Goal: Task Accomplishment & Management: Manage account settings

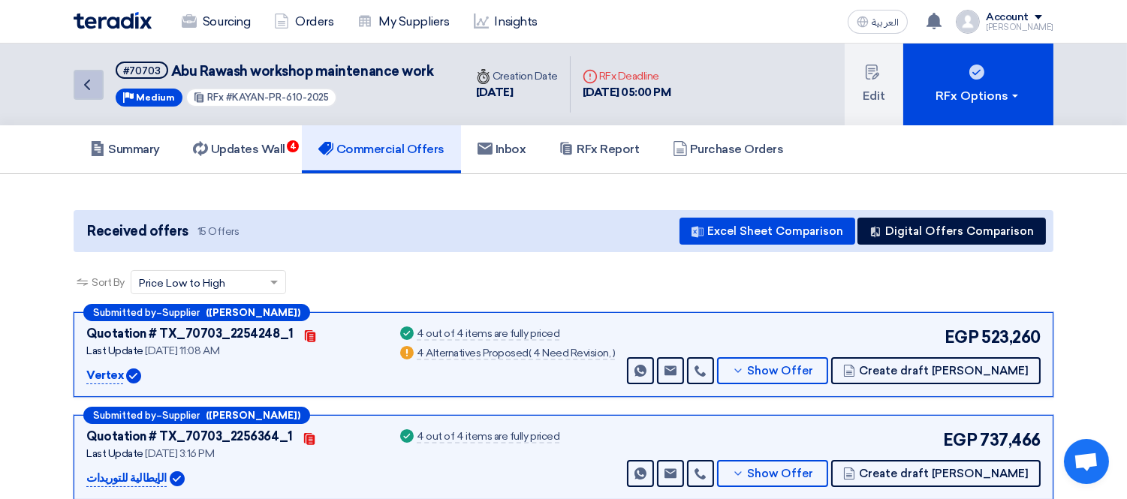
click at [83, 81] on icon "Back" at bounding box center [87, 85] width 18 height 18
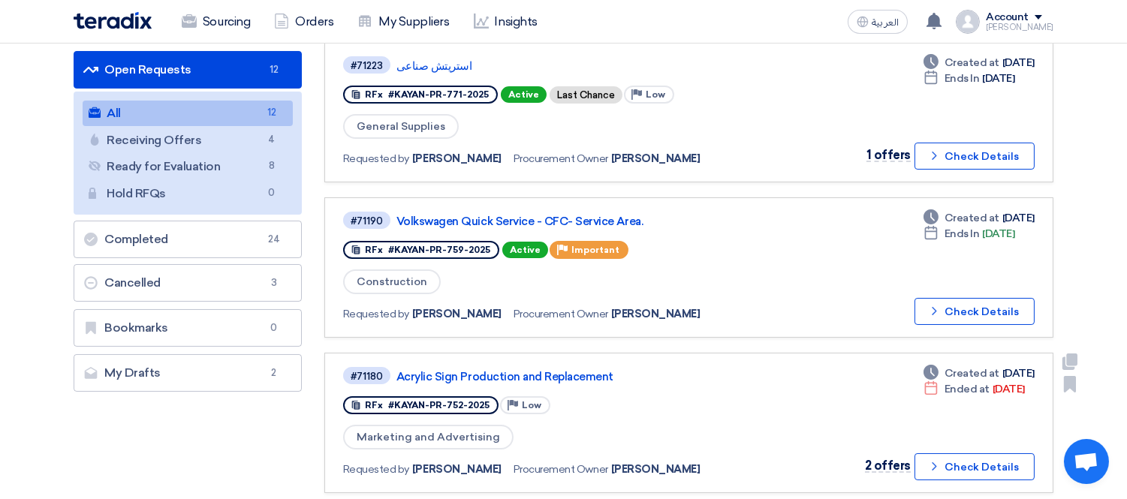
scroll to position [167, 0]
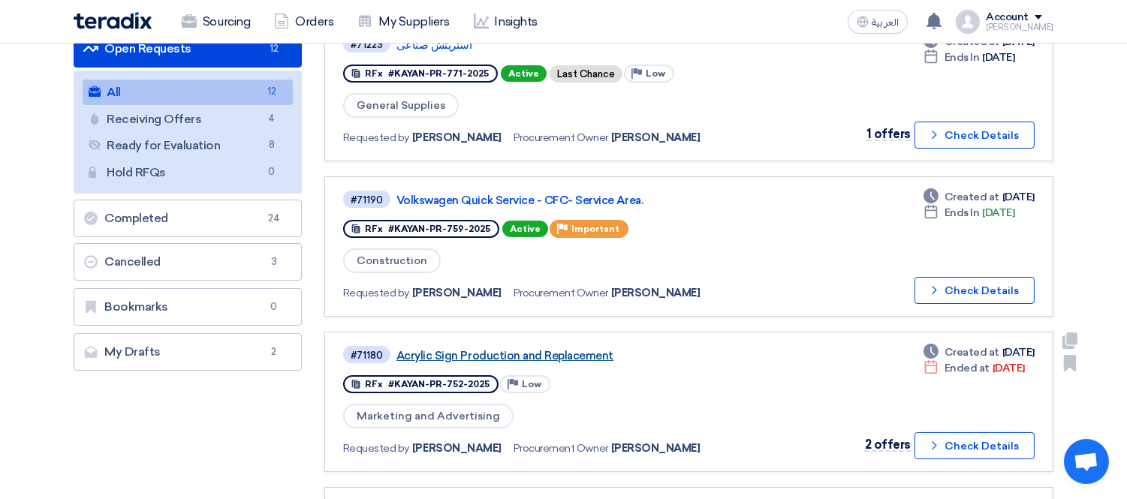
click at [483, 349] on link "Acrylic Sign Production and Replacement" at bounding box center [583, 356] width 375 height 14
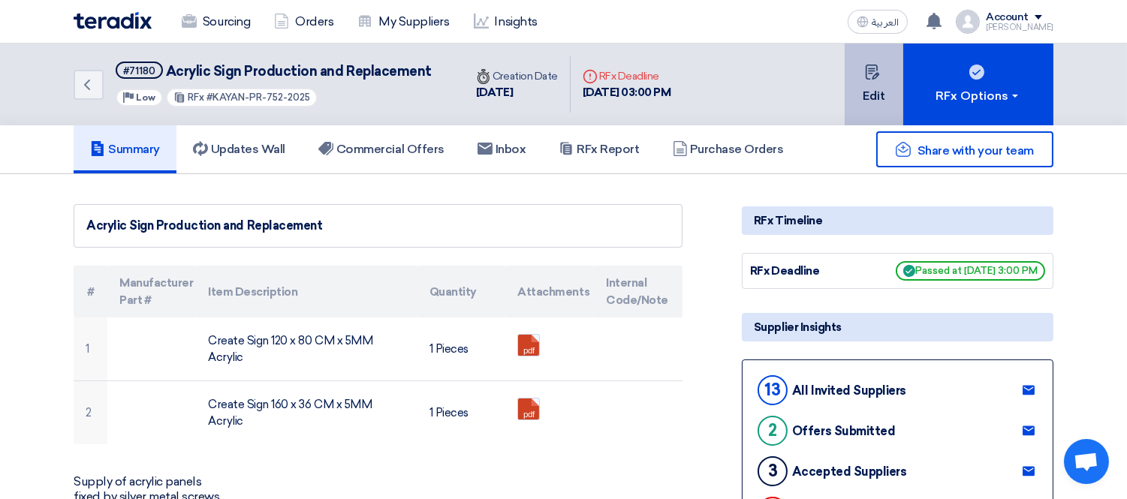
click at [877, 71] on icon at bounding box center [872, 72] width 15 height 15
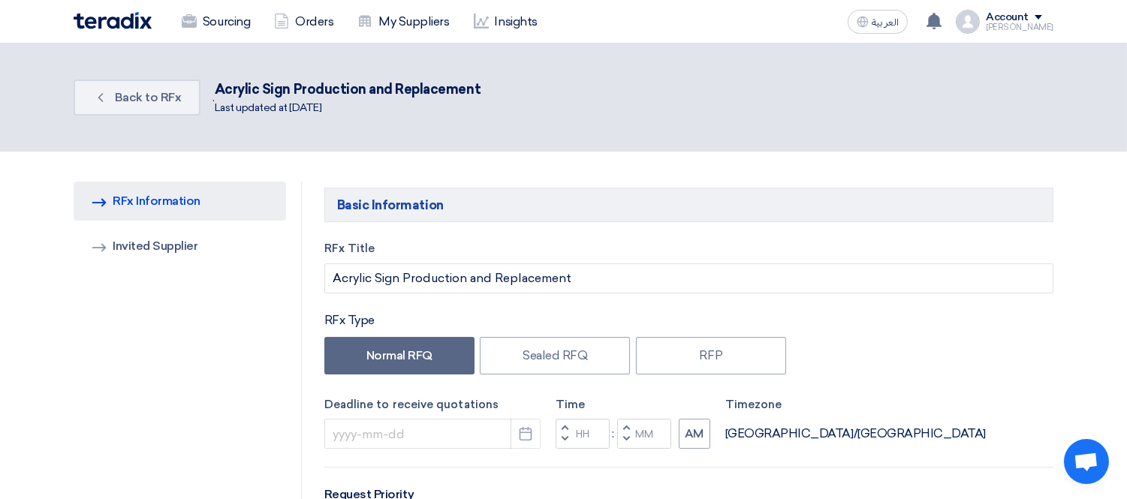
type input "[DATE]"
type input "03"
type input "00"
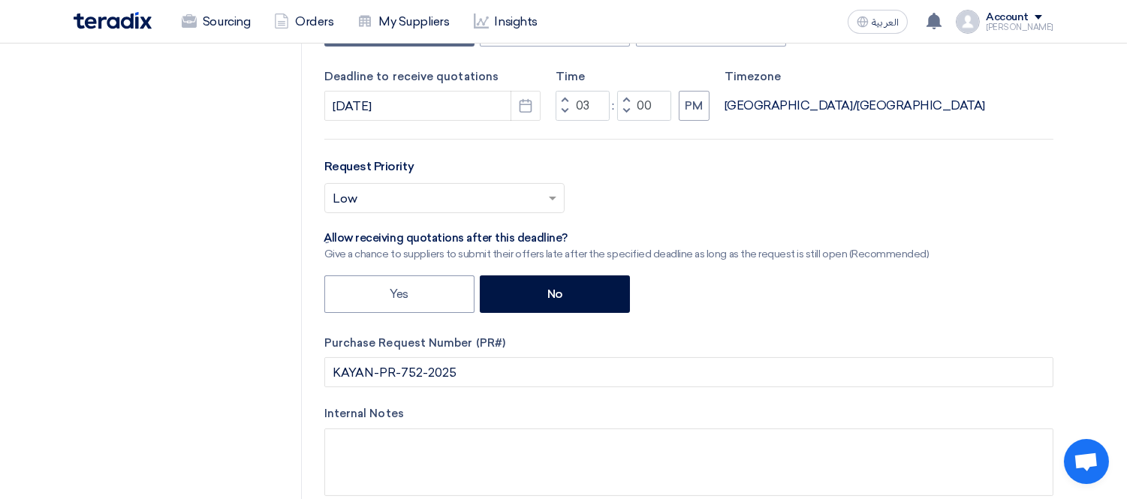
scroll to position [333, 0]
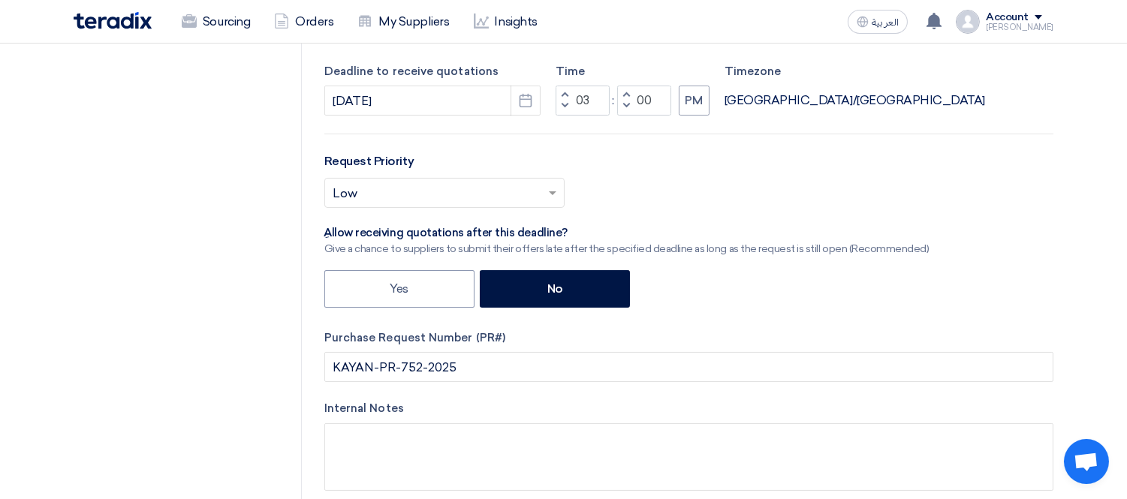
click at [563, 91] on span "button" at bounding box center [563, 94] width 5 height 9
type input "05"
click at [626, 92] on span "button" at bounding box center [625, 94] width 5 height 9
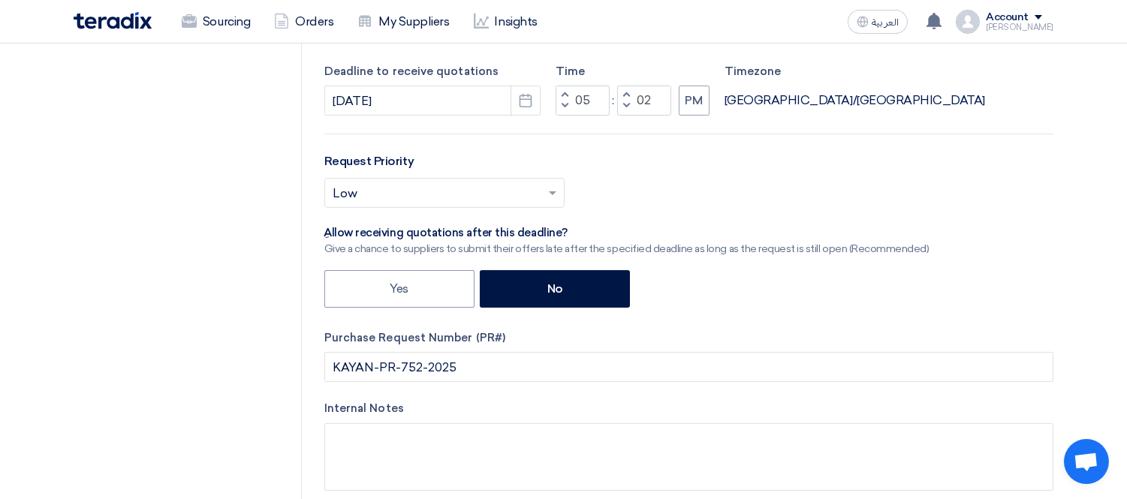
click at [626, 92] on span "button" at bounding box center [625, 94] width 5 height 9
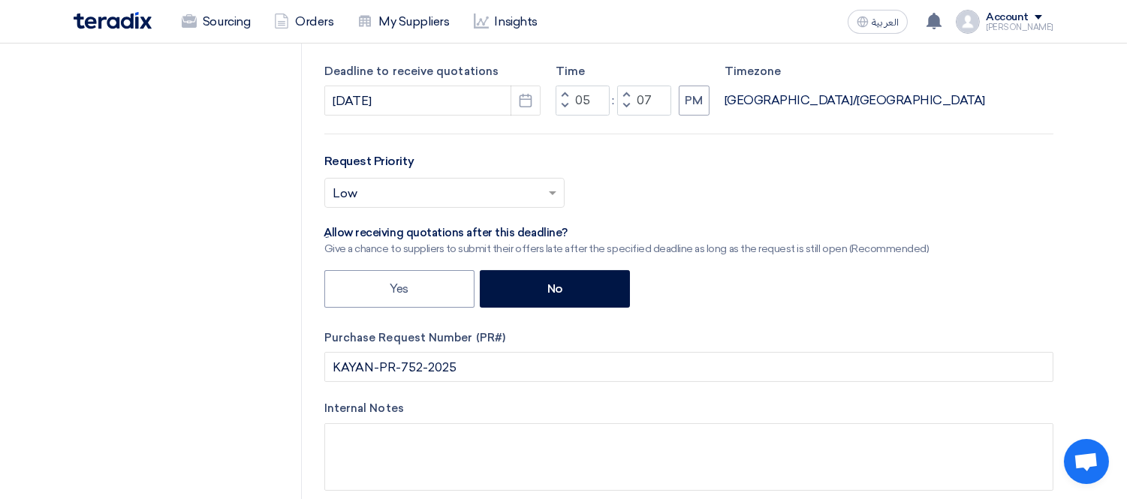
click at [626, 92] on span "button" at bounding box center [625, 94] width 5 height 9
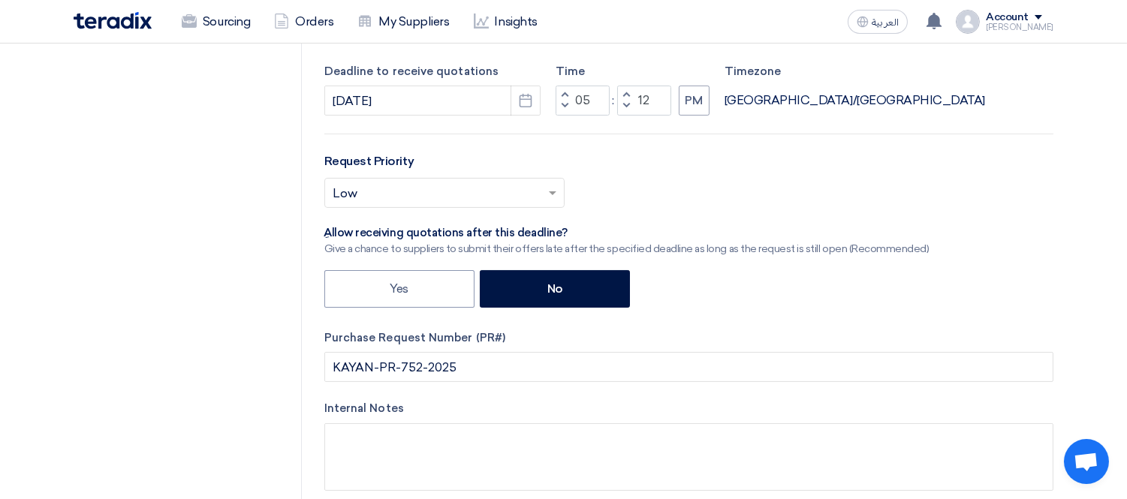
click at [626, 92] on span "button" at bounding box center [625, 94] width 5 height 9
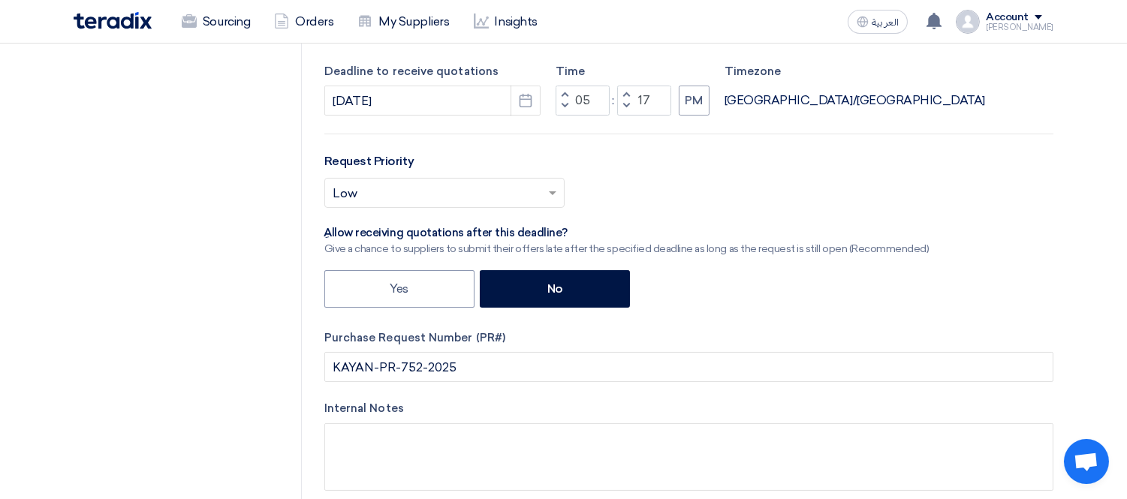
click at [626, 92] on span "button" at bounding box center [625, 94] width 5 height 9
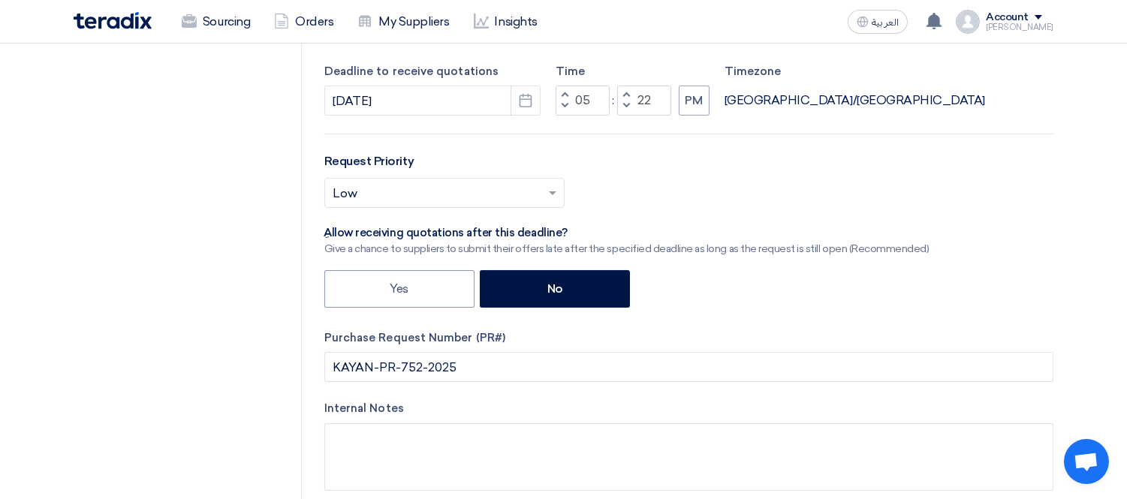
click at [626, 92] on span "button" at bounding box center [625, 94] width 5 height 9
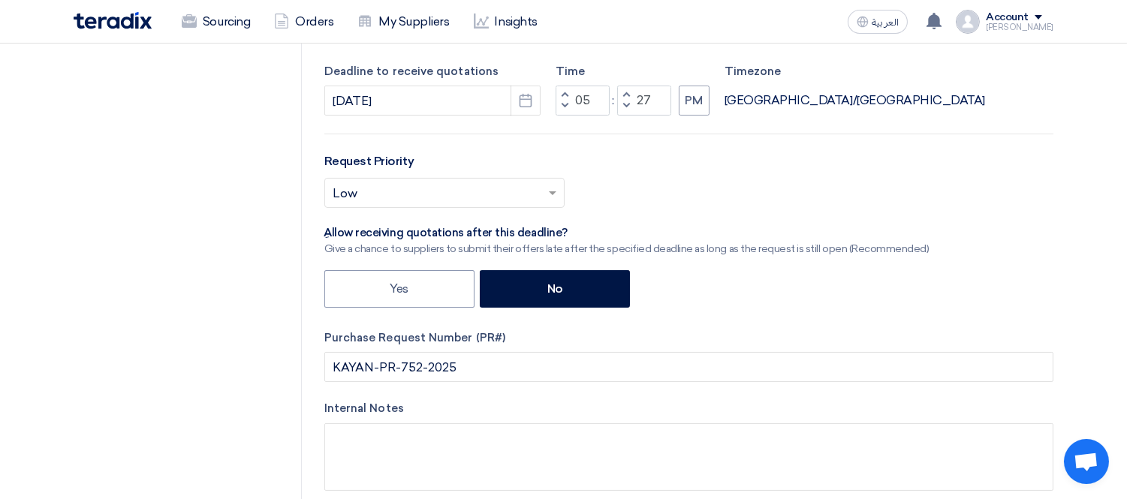
click at [626, 92] on span "button" at bounding box center [625, 94] width 5 height 9
type input "30"
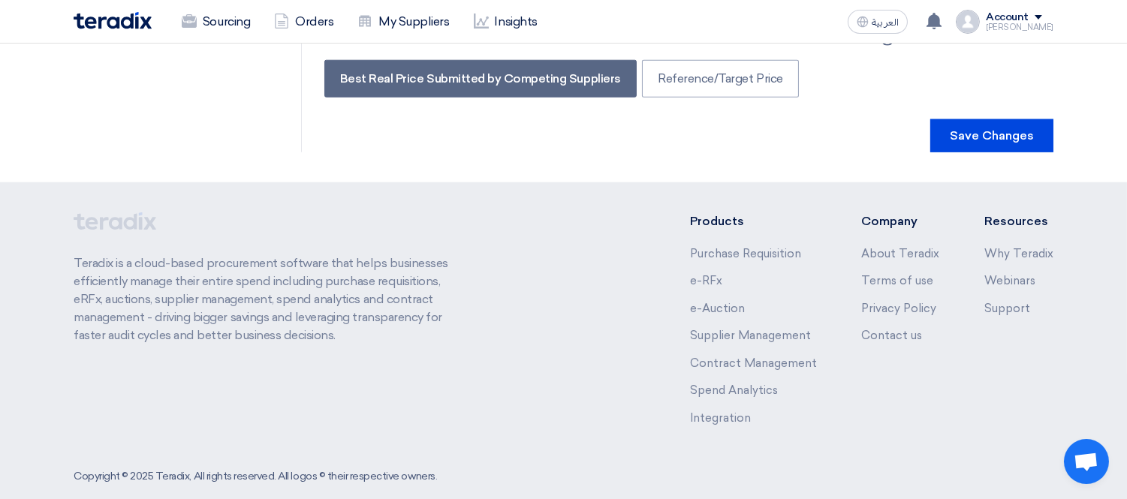
scroll to position [2871, 0]
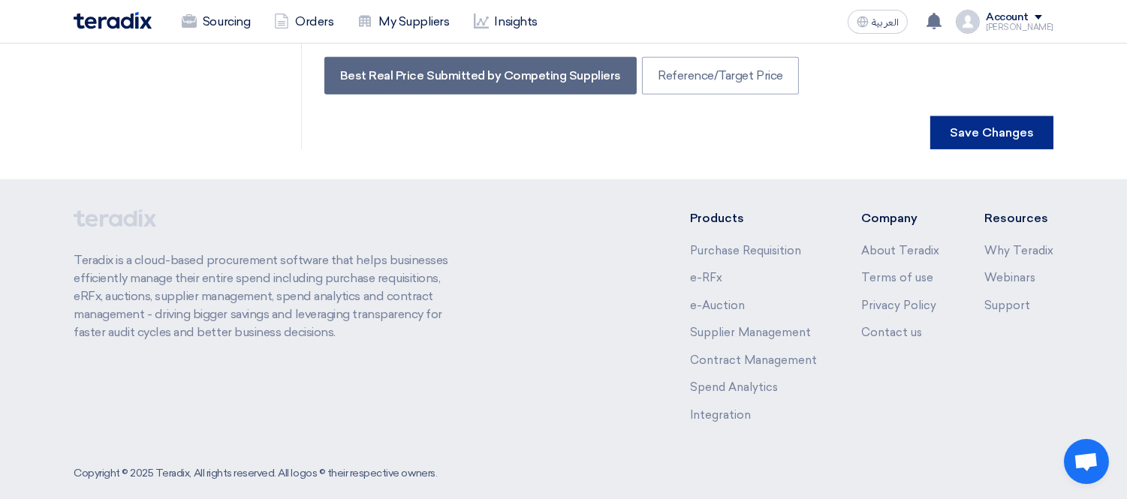
click at [970, 116] on button "Save Changes" at bounding box center [991, 132] width 123 height 33
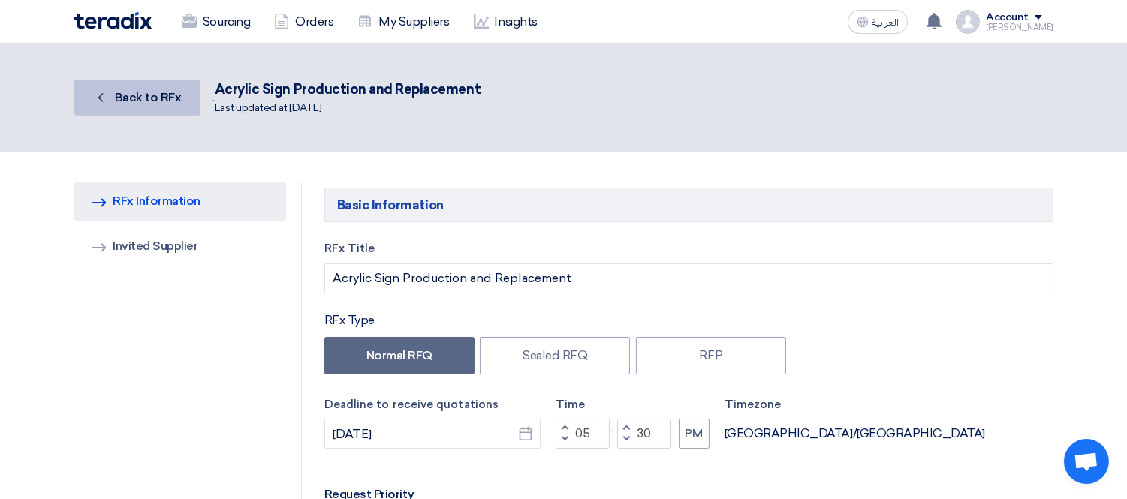
click at [146, 95] on span "Back to RFx" at bounding box center [148, 97] width 67 height 14
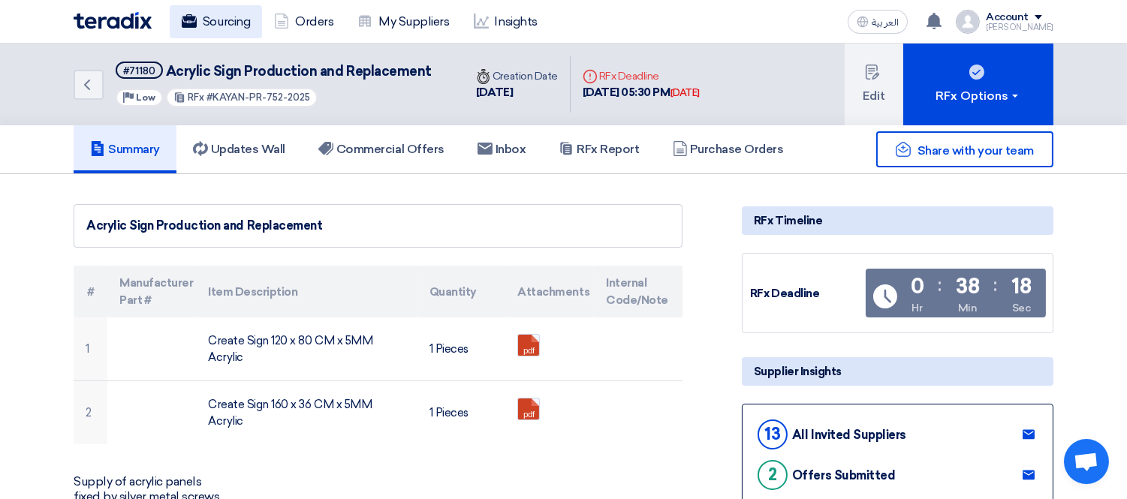
click at [201, 27] on link "Sourcing" at bounding box center [216, 21] width 92 height 33
